Goal: Transaction & Acquisition: Purchase product/service

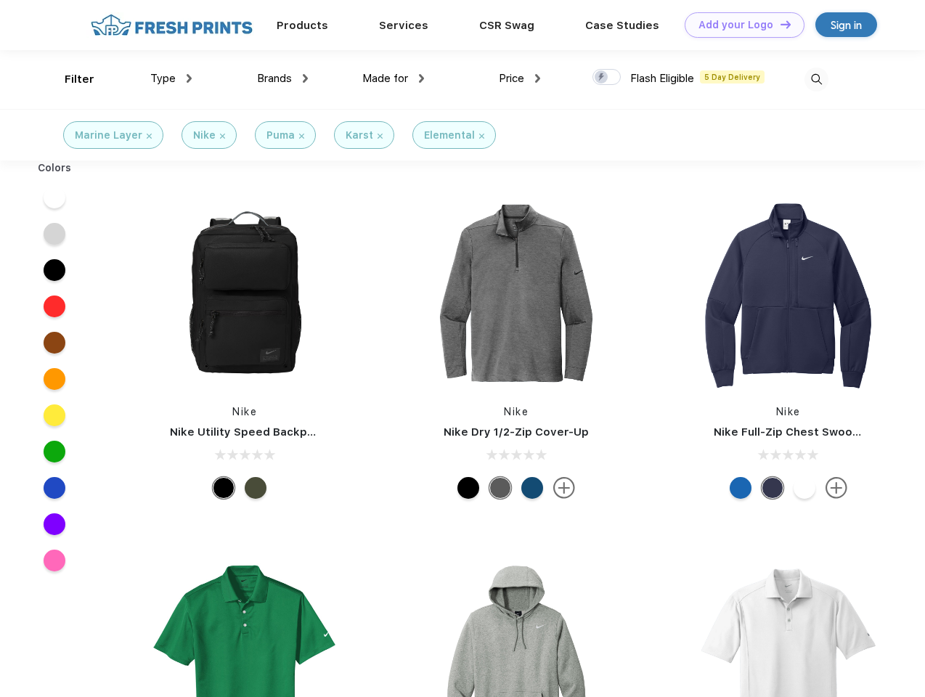
click at [739, 25] on link "Add your Logo Design Tool" at bounding box center [744, 24] width 120 height 25
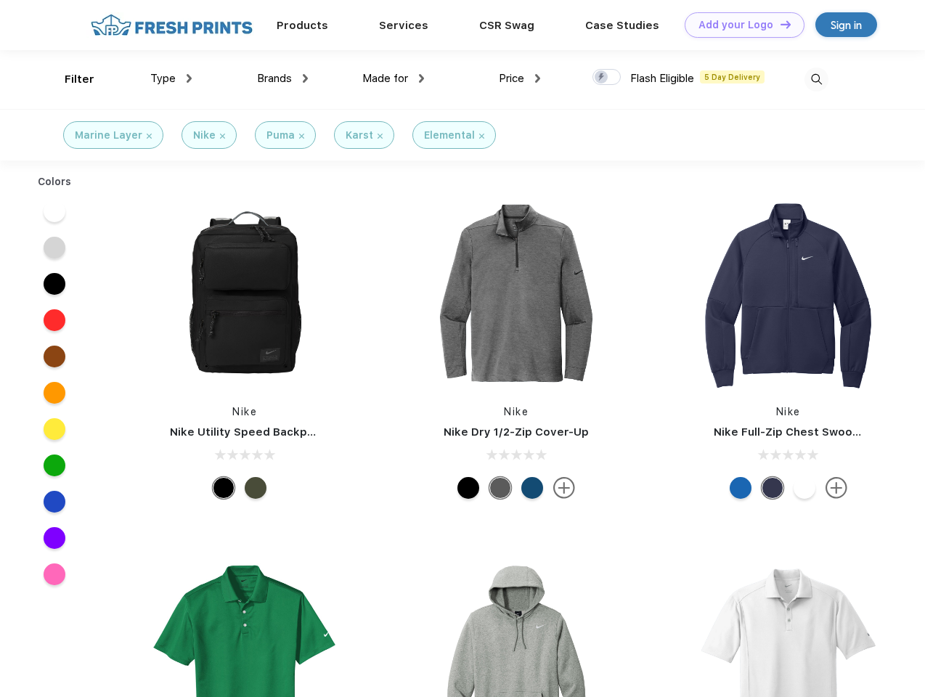
click at [0, 0] on div "Design Tool" at bounding box center [0, 0] width 0 height 0
click at [779, 24] on link "Add your Logo Design Tool" at bounding box center [744, 24] width 120 height 25
click at [70, 79] on div "Filter" at bounding box center [80, 79] width 30 height 17
click at [171, 78] on span "Type" at bounding box center [162, 78] width 25 height 13
click at [282, 78] on span "Brands" at bounding box center [274, 78] width 35 height 13
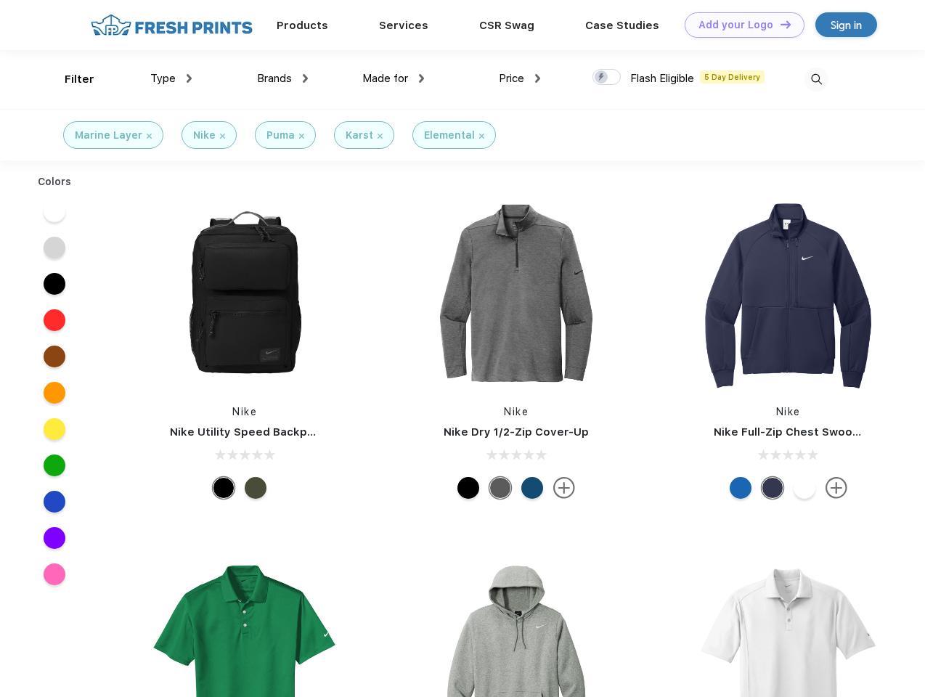
click at [393, 78] on span "Made for" at bounding box center [385, 78] width 46 height 13
click at [520, 78] on span "Price" at bounding box center [511, 78] width 25 height 13
click at [607, 78] on div at bounding box center [606, 77] width 28 height 16
click at [602, 78] on input "checkbox" at bounding box center [596, 72] width 9 height 9
click at [816, 79] on img at bounding box center [816, 80] width 24 height 24
